Goal: Task Accomplishment & Management: Use online tool/utility

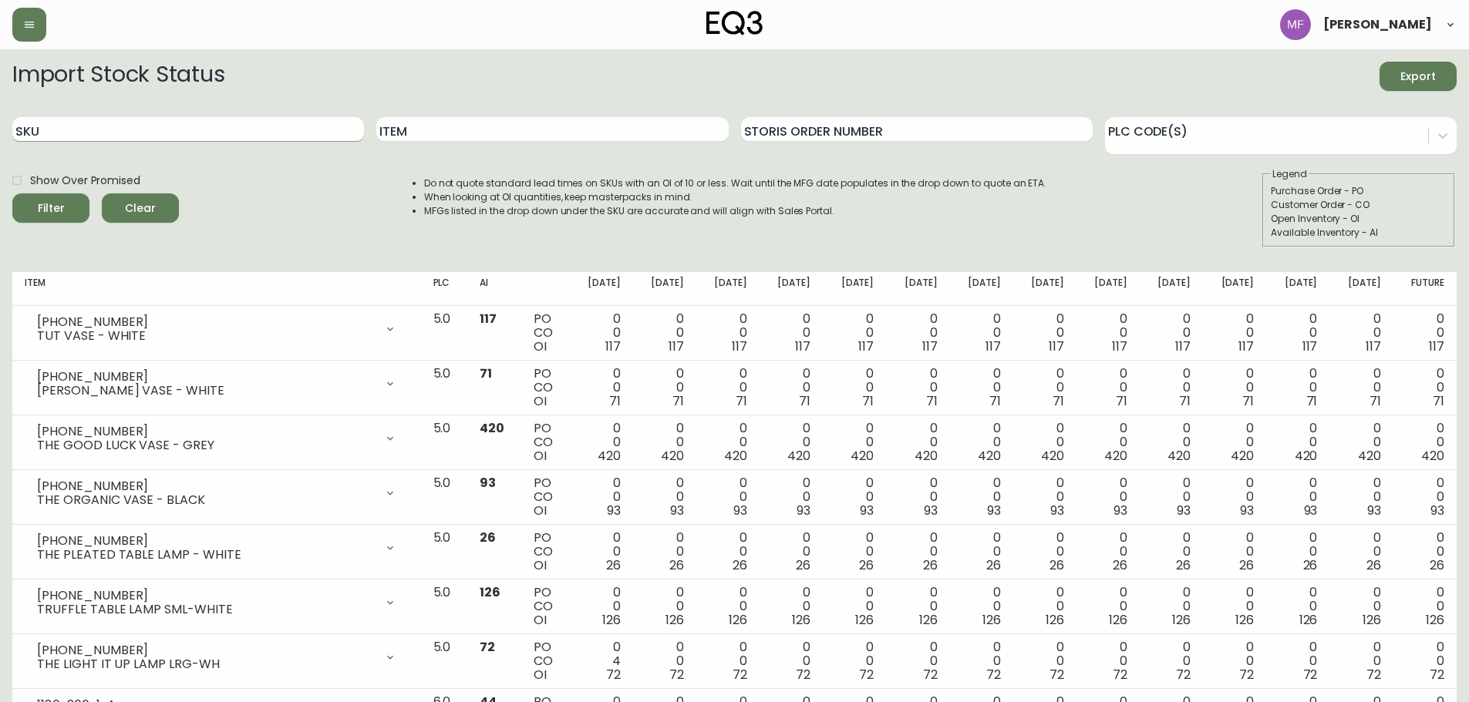
click at [173, 126] on input "SKU" at bounding box center [188, 129] width 352 height 25
paste input "573418"
click at [12, 193] on button "Filter" at bounding box center [50, 207] width 77 height 29
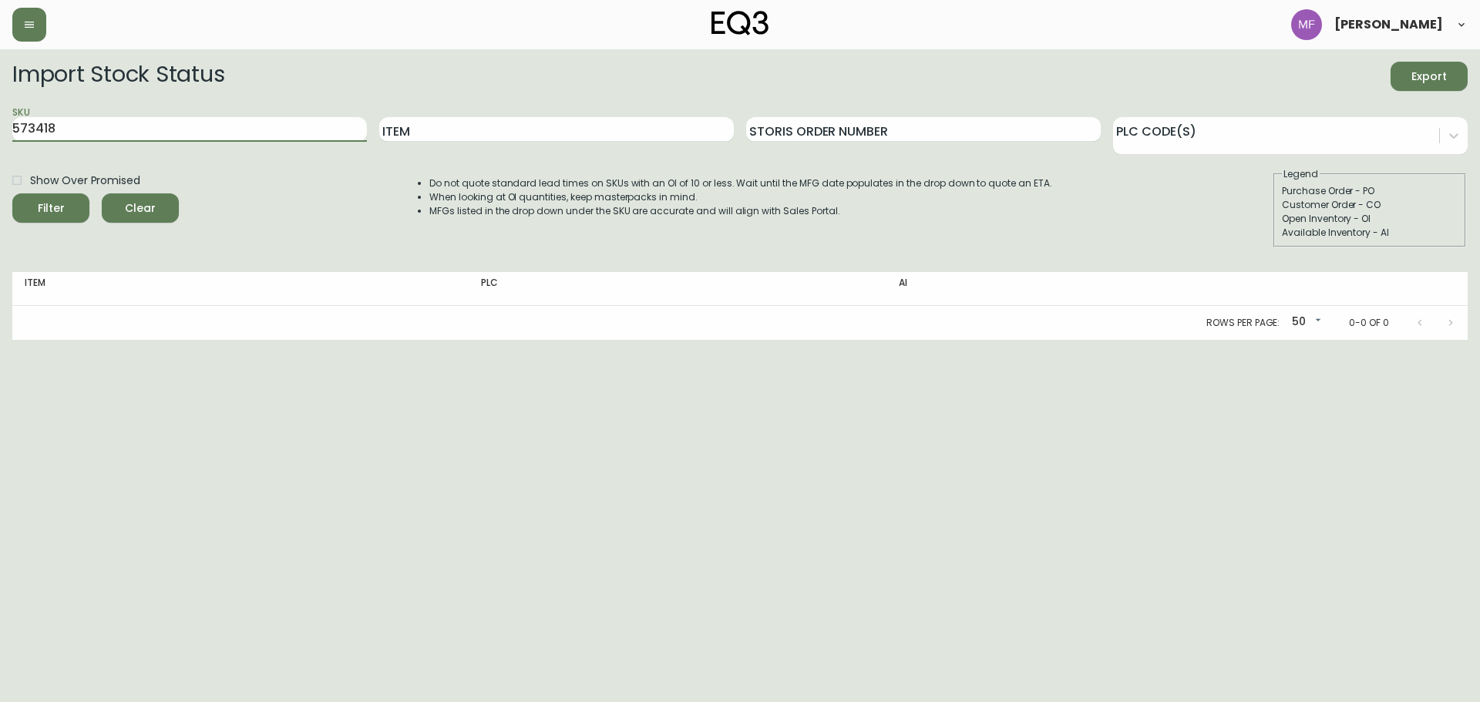
drag, startPoint x: 96, startPoint y: 126, endPoint x: -49, endPoint y: 137, distance: 145.3
click at [0, 137] on html "[PERSON_NAME] Import Stock Status Export SKU 573418 Item Storis Order Number PL…" at bounding box center [740, 170] width 1480 height 340
type input "[PHONE_NUMBER]"
click at [12, 193] on button "Filter" at bounding box center [50, 207] width 77 height 29
click at [160, 210] on span "Clear" at bounding box center [140, 208] width 52 height 19
